Goal: Find specific page/section

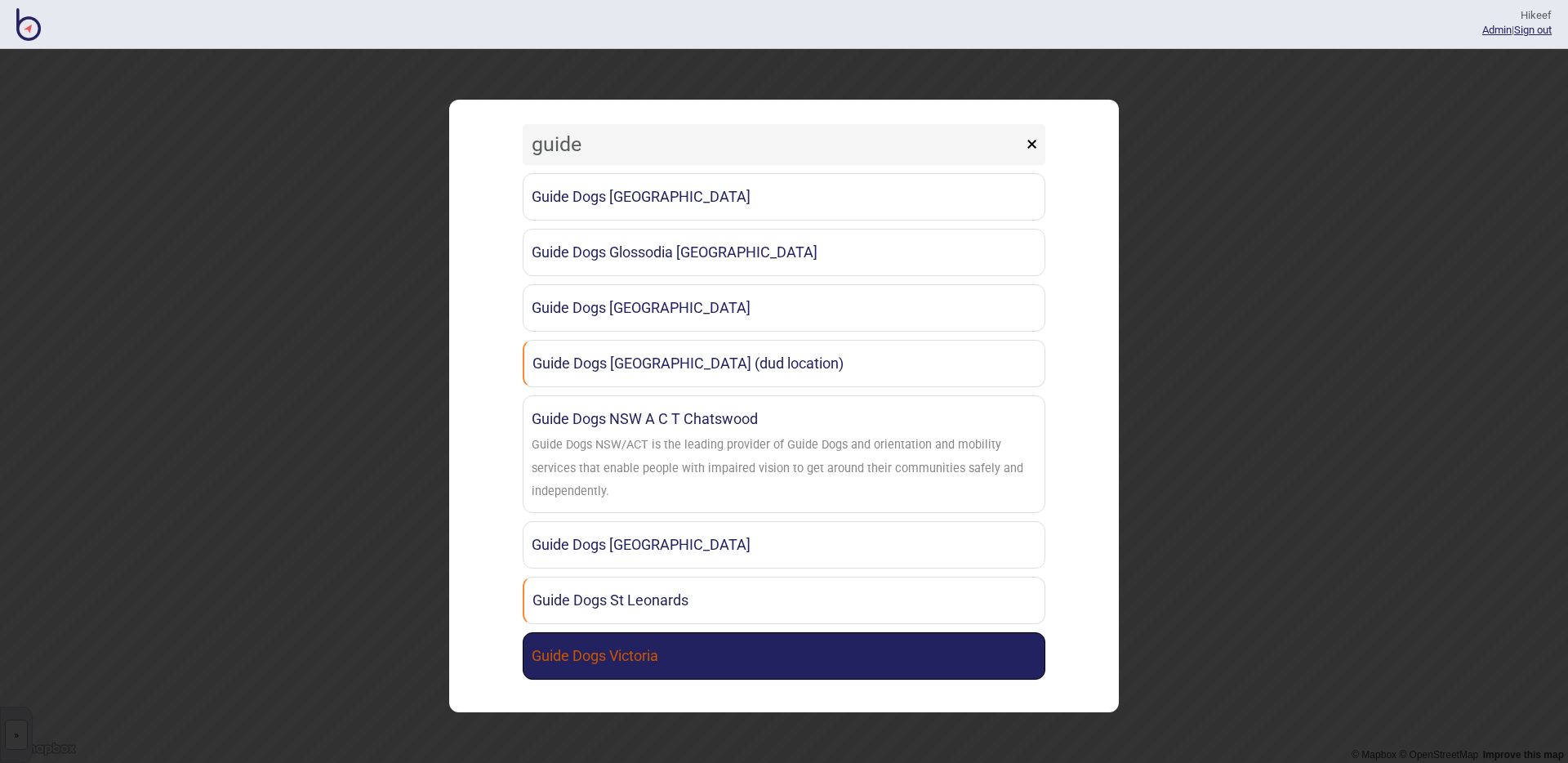
type input "guide"
click at [712, 648] on link "Guide Dogs Victoria" at bounding box center [784, 656] width 523 height 47
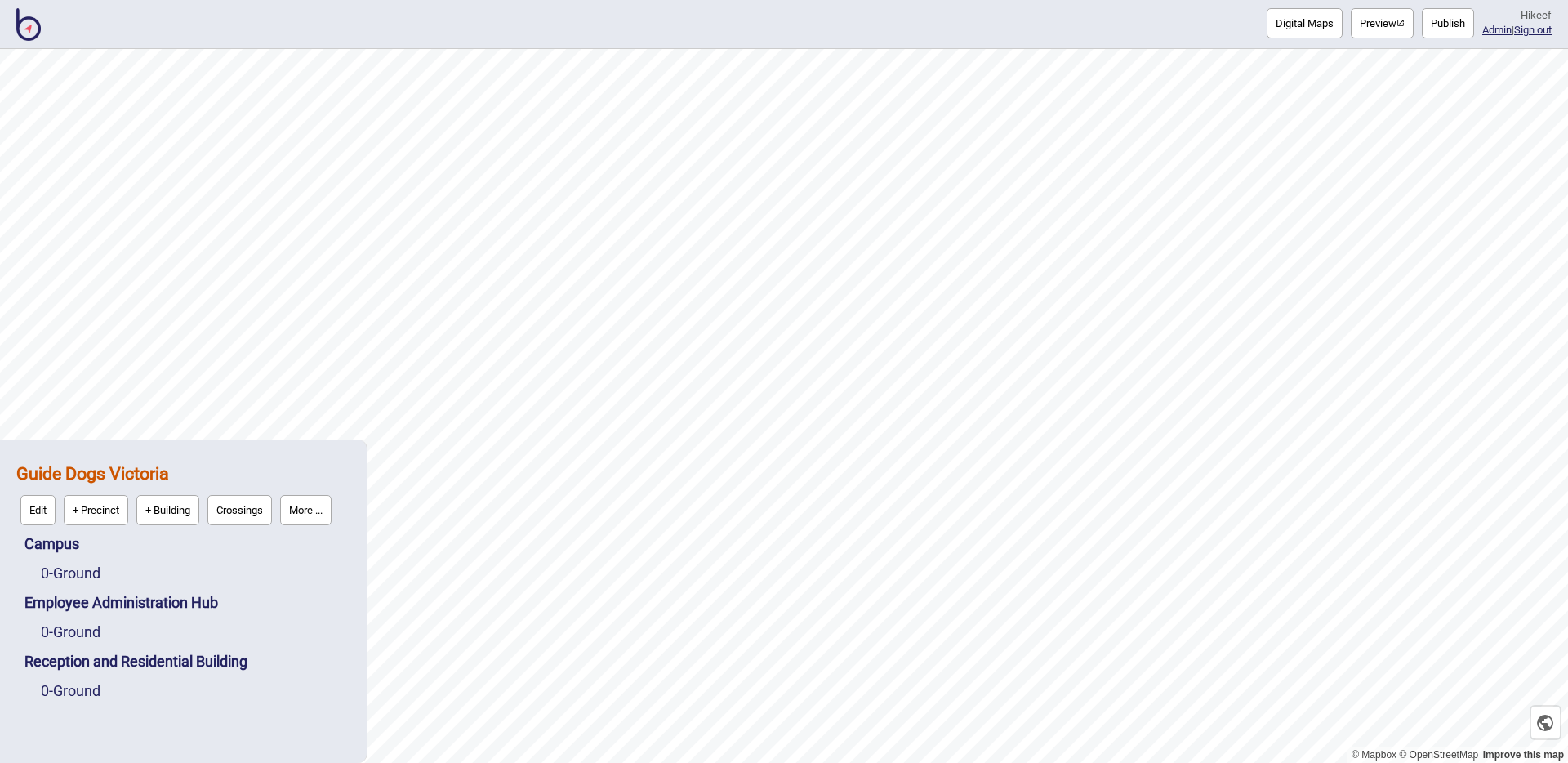
click at [1351, 18] on button "Preview" at bounding box center [1382, 23] width 63 height 30
